Goal: Navigation & Orientation: Find specific page/section

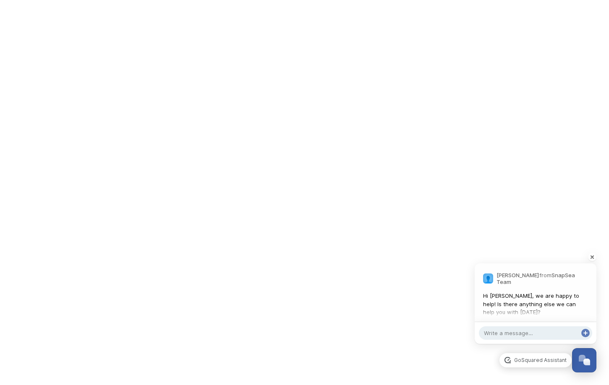
scroll to position [273, 0]
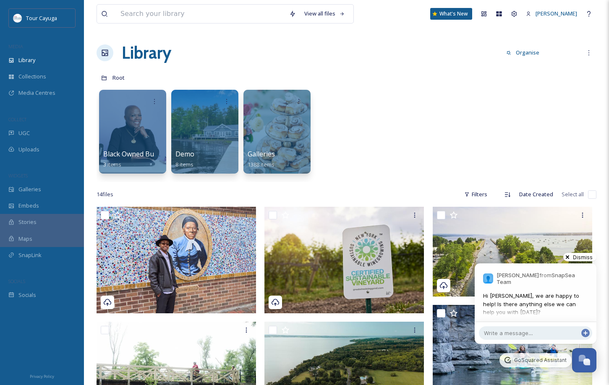
click at [570, 256] on div at bounding box center [580, 257] width 42 height 17
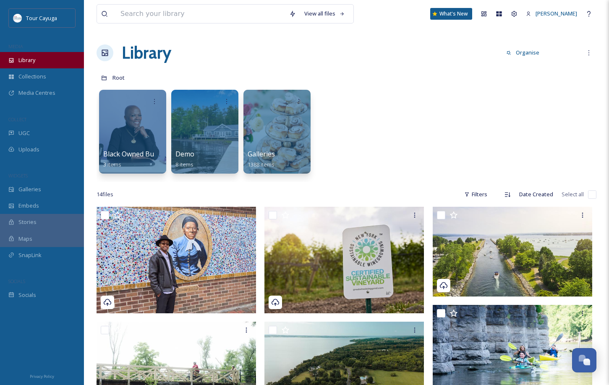
click at [28, 57] on span "Library" at bounding box center [26, 60] width 17 height 8
click at [589, 51] on icon at bounding box center [589, 52] width 1 height 5
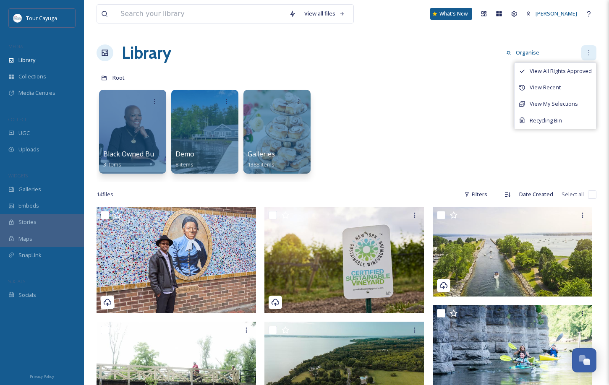
click at [589, 51] on icon at bounding box center [589, 52] width 1 height 5
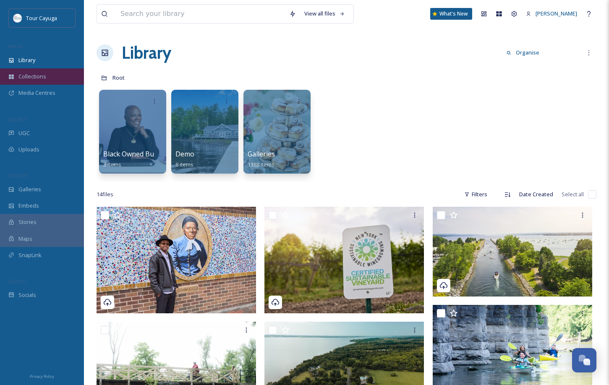
click at [39, 74] on span "Collections" at bounding box center [32, 77] width 28 height 8
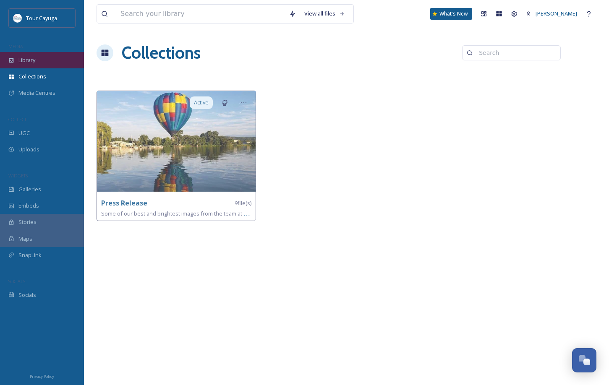
click at [31, 60] on span "Library" at bounding box center [26, 60] width 17 height 8
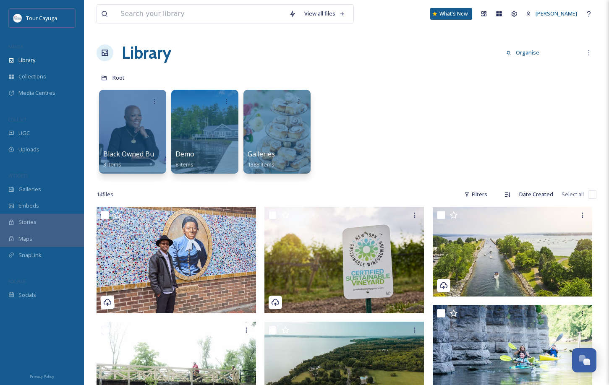
click at [152, 55] on h1 "Library" at bounding box center [147, 52] width 50 height 25
click at [443, 14] on div "What's New" at bounding box center [451, 14] width 42 height 12
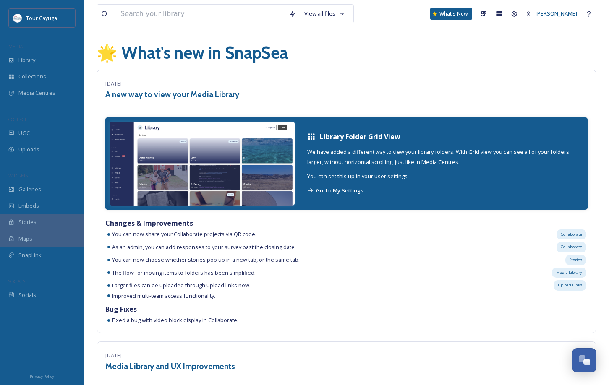
click at [443, 14] on div "What's New" at bounding box center [451, 14] width 42 height 12
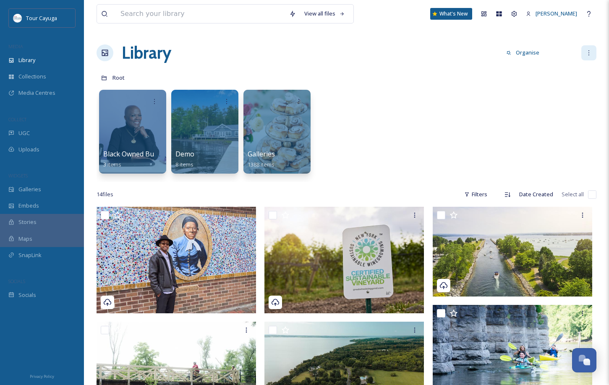
click at [590, 51] on icon at bounding box center [589, 53] width 7 height 7
click at [512, 14] on icon at bounding box center [514, 13] width 5 height 5
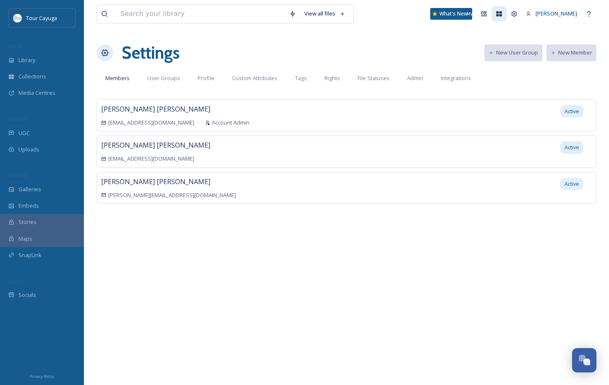
click at [497, 15] on icon at bounding box center [499, 13] width 5 height 5
click at [26, 63] on span "Library" at bounding box center [26, 60] width 17 height 8
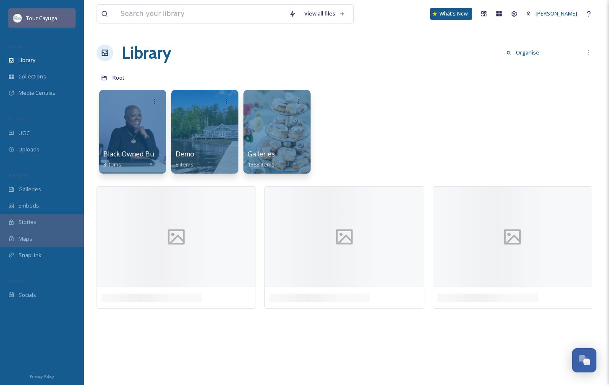
click at [37, 18] on span "Tour Cayuga" at bounding box center [41, 18] width 31 height 8
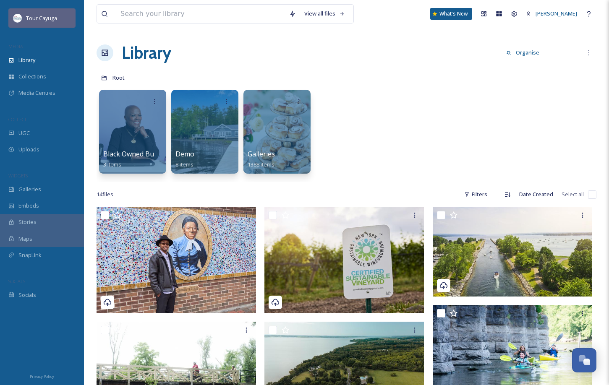
click at [37, 17] on span "Tour Cayuga" at bounding box center [41, 18] width 31 height 8
click at [105, 78] on icon at bounding box center [104, 78] width 5 height 5
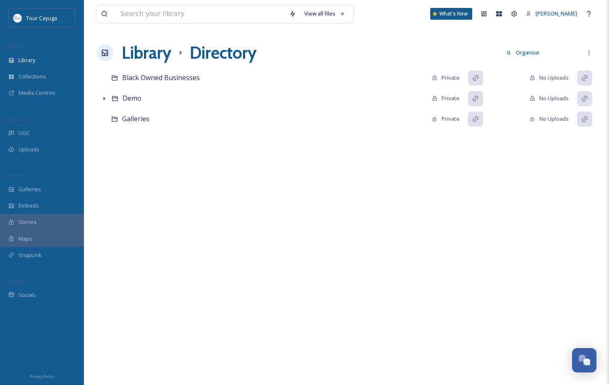
click at [141, 54] on h1 "Library" at bounding box center [147, 52] width 50 height 25
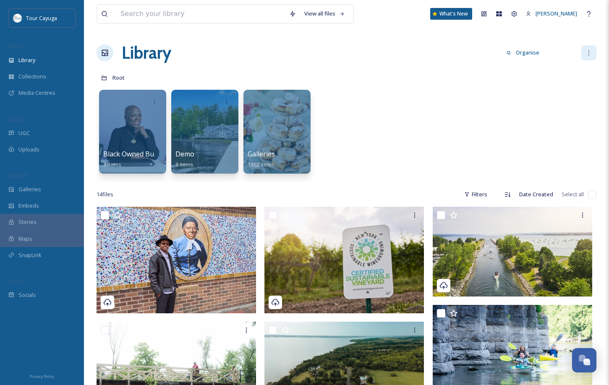
click at [589, 55] on icon at bounding box center [589, 52] width 1 height 5
click at [590, 13] on icon at bounding box center [589, 13] width 7 height 7
click at [521, 53] on button "Organise" at bounding box center [523, 53] width 42 height 16
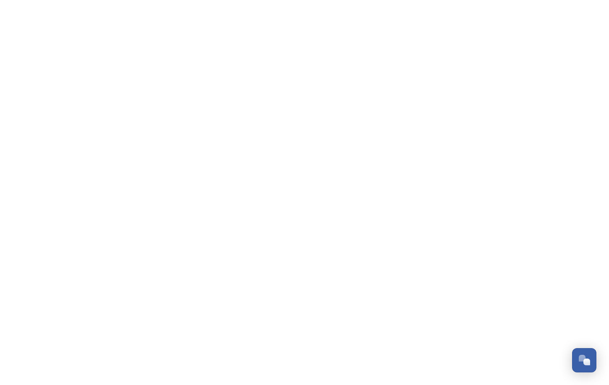
scroll to position [265, 0]
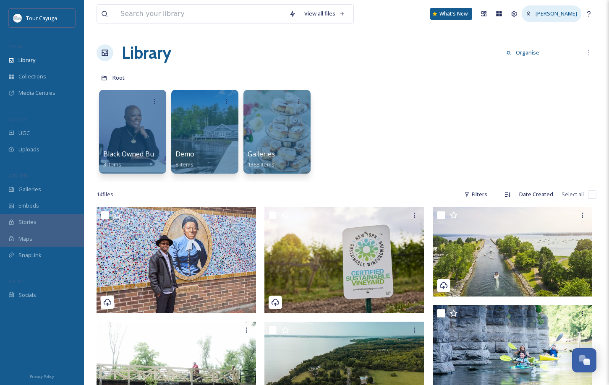
click at [536, 13] on span "[PERSON_NAME]" at bounding box center [557, 14] width 42 height 8
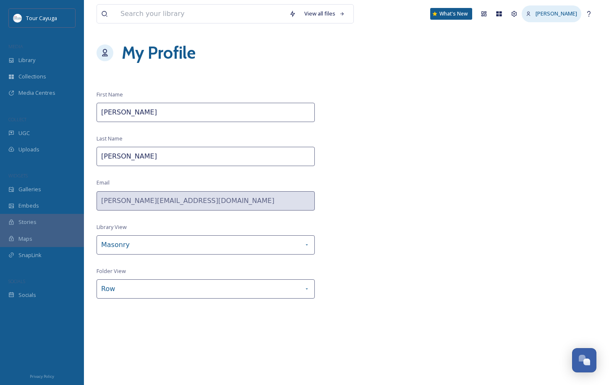
click at [550, 12] on span "[PERSON_NAME]" at bounding box center [557, 14] width 42 height 8
click at [536, 15] on span "[PERSON_NAME]" at bounding box center [557, 14] width 42 height 8
click at [566, 11] on span "[PERSON_NAME]" at bounding box center [557, 14] width 42 height 8
click at [22, 60] on span "Library" at bounding box center [26, 60] width 17 height 8
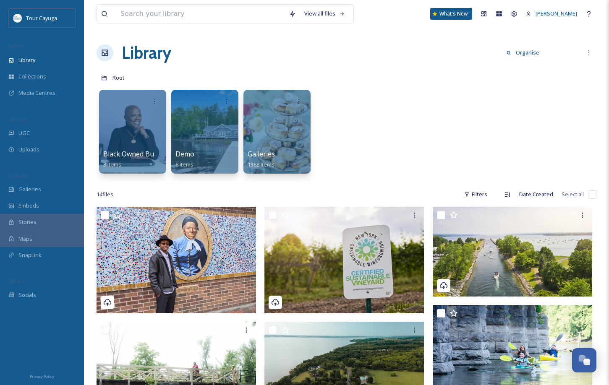
click at [102, 53] on icon at bounding box center [105, 53] width 8 height 8
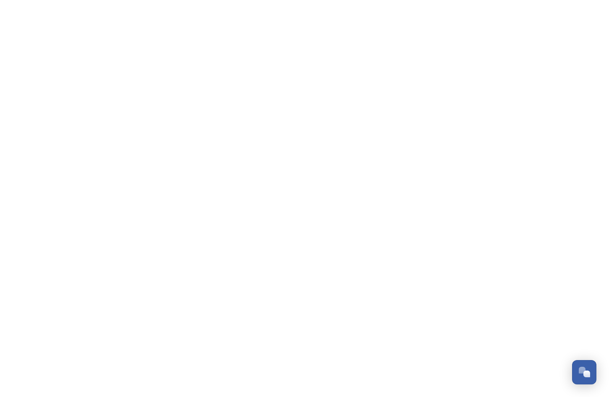
scroll to position [265, 0]
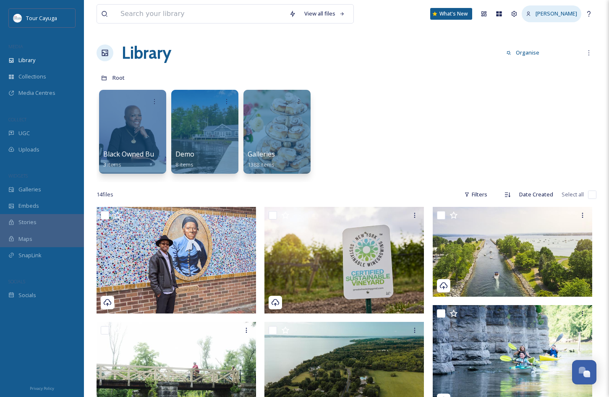
click at [536, 13] on span "[PERSON_NAME]" at bounding box center [557, 14] width 42 height 8
